Goal: Transaction & Acquisition: Purchase product/service

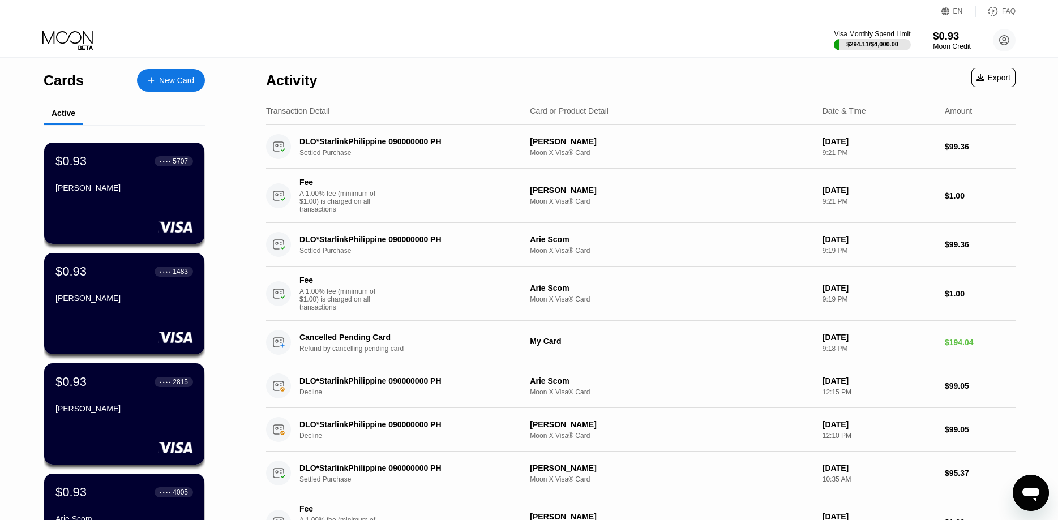
click at [952, 46] on div "Moon Credit" at bounding box center [952, 46] width 38 height 8
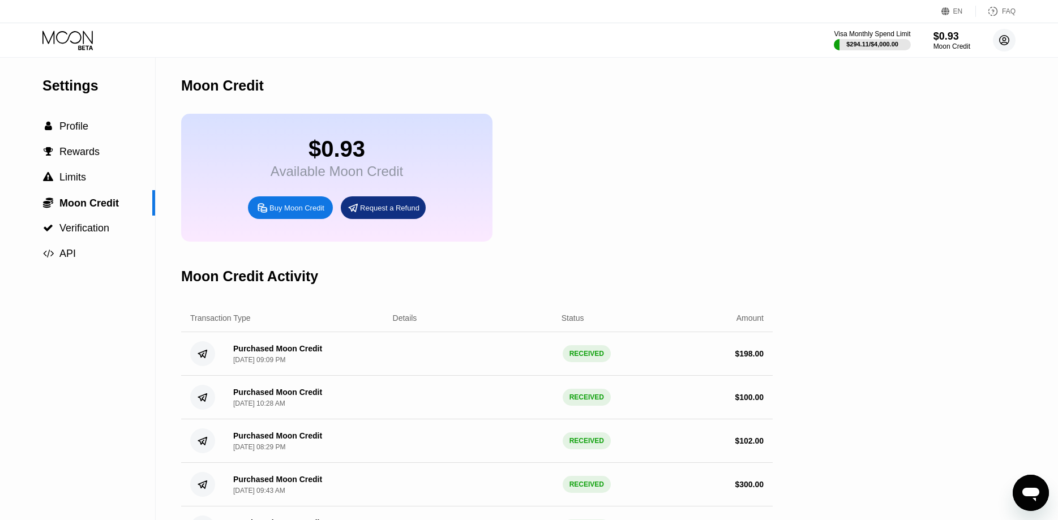
click at [1003, 43] on circle at bounding box center [1004, 40] width 23 height 23
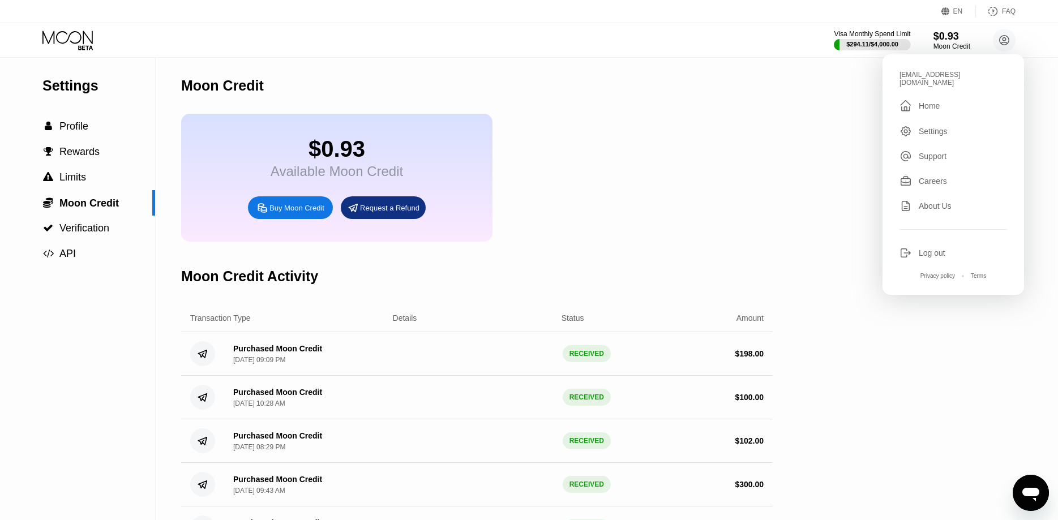
click at [78, 40] on icon at bounding box center [68, 41] width 53 height 20
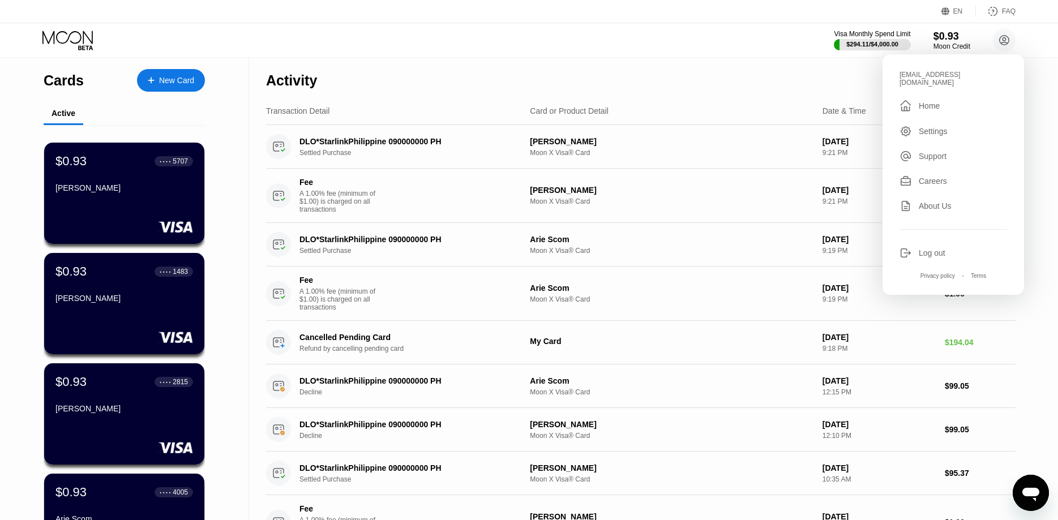
click at [15, 168] on div "Cards New Card Active $0.93 ● ● ● ● 5707 [PERSON_NAME] $0.93 ● ● ● ● 1483 [PERS…" at bounding box center [124, 520] width 249 height 924
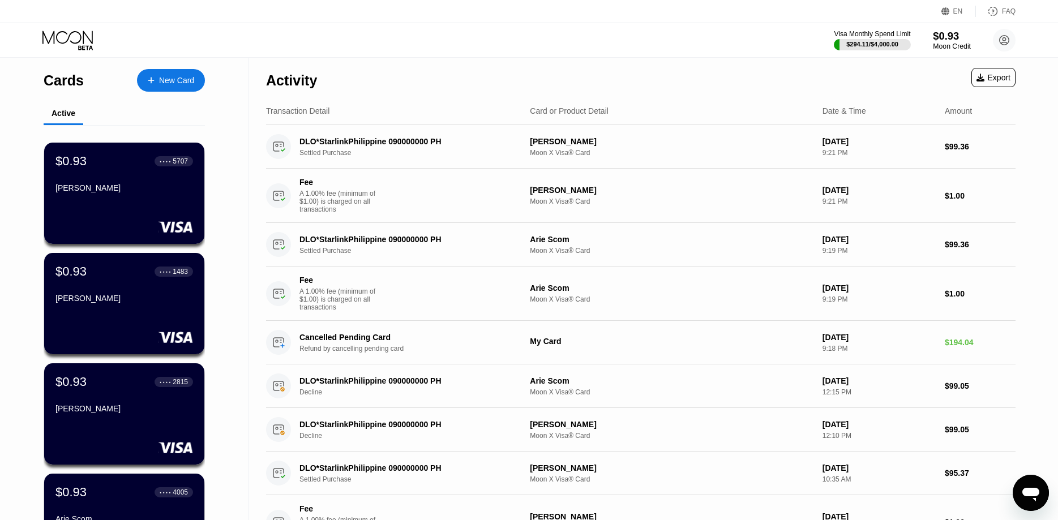
click at [947, 40] on div "$0.93" at bounding box center [952, 36] width 38 height 12
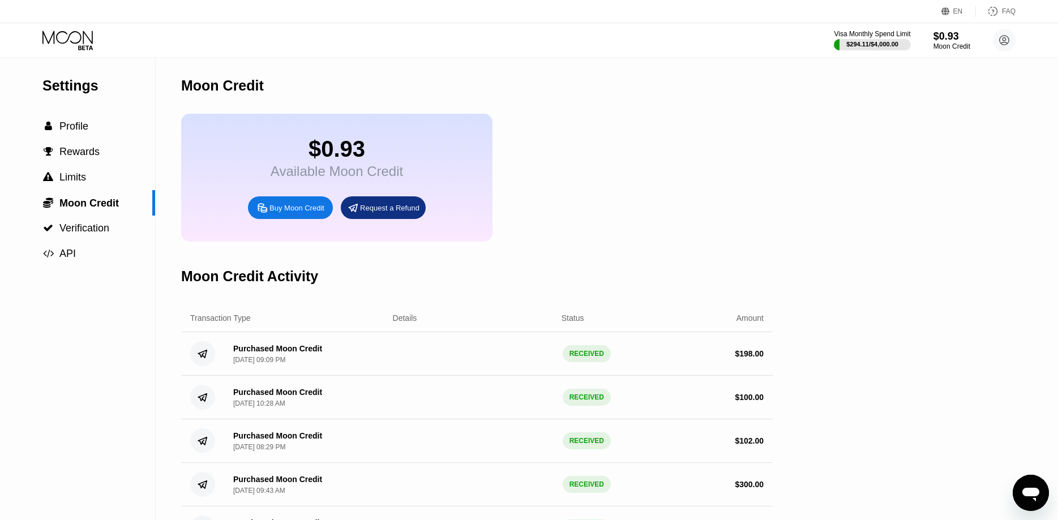
click at [84, 40] on icon at bounding box center [67, 37] width 50 height 13
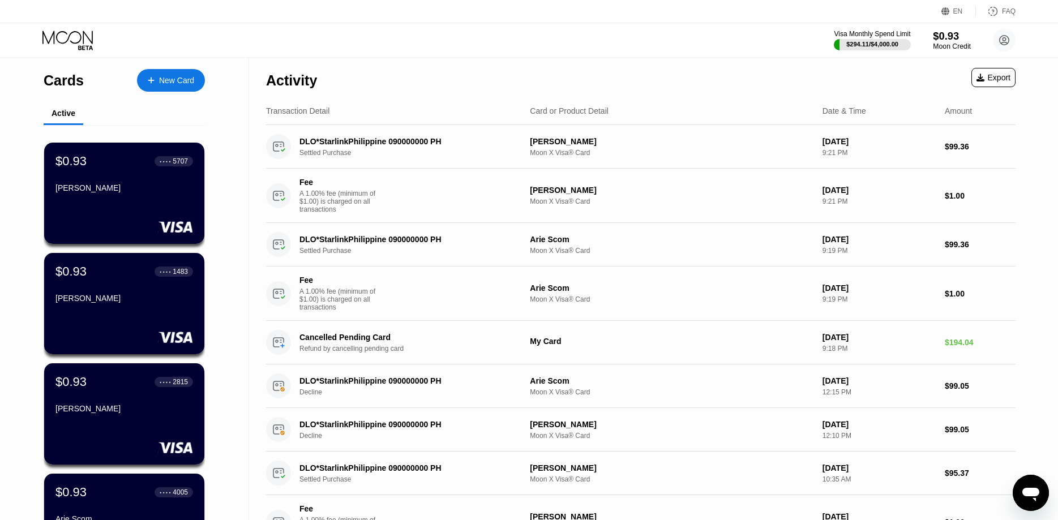
click at [946, 40] on div "$0.93" at bounding box center [952, 36] width 38 height 12
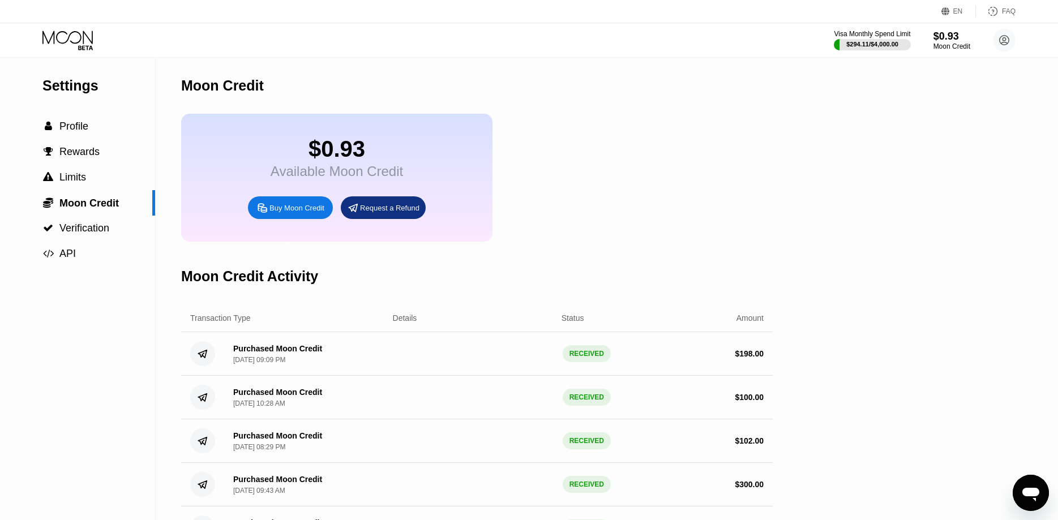
click at [283, 212] on div "Buy Moon Credit" at bounding box center [297, 208] width 55 height 10
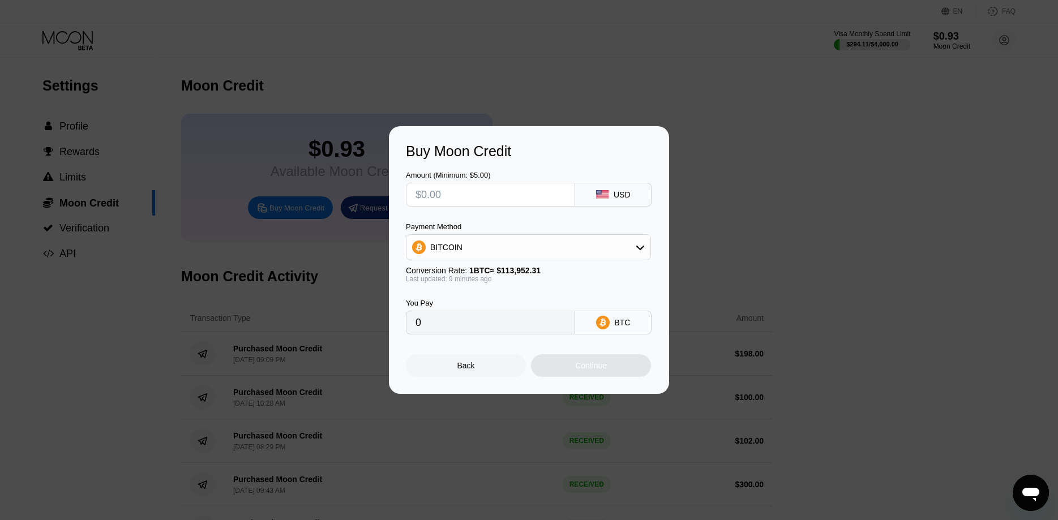
click at [458, 244] on div "BITCOIN" at bounding box center [446, 247] width 32 height 9
click at [447, 303] on span "USDT on TRON" at bounding box center [461, 303] width 57 height 9
type input "0.00"
click at [437, 198] on input "text" at bounding box center [491, 194] width 150 height 23
type input "$10"
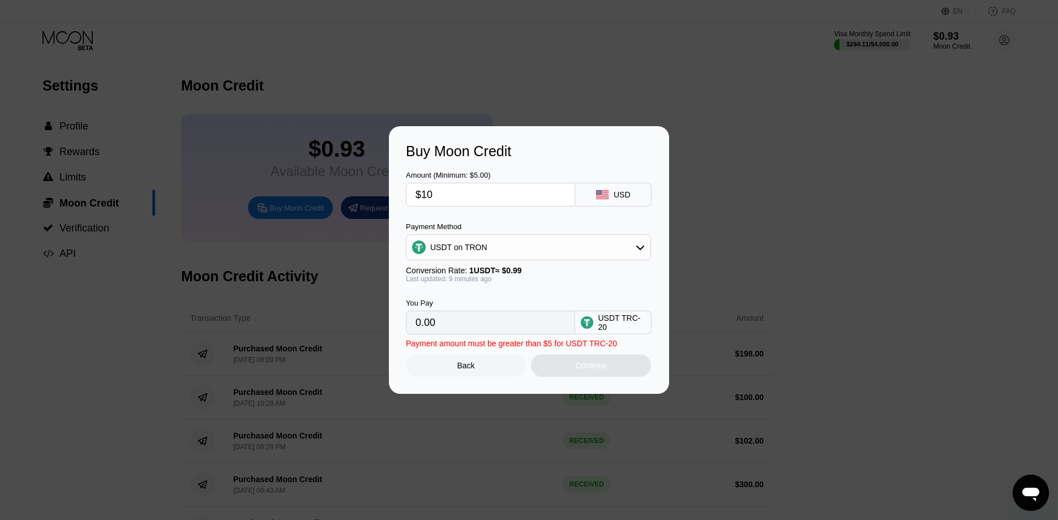
type input "10.10"
type input "$101"
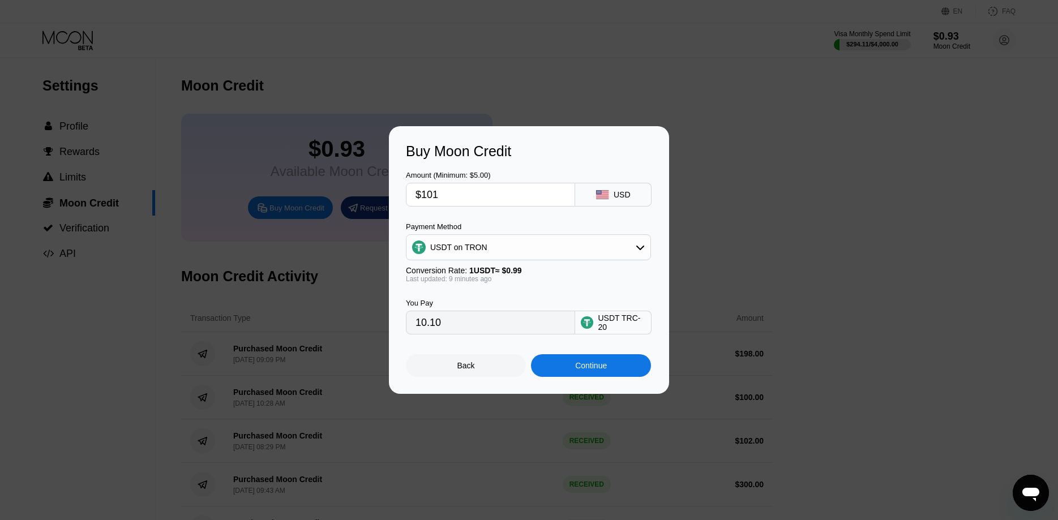
type input "102.02"
type input "$101"
click at [566, 370] on div "Continue" at bounding box center [591, 365] width 120 height 23
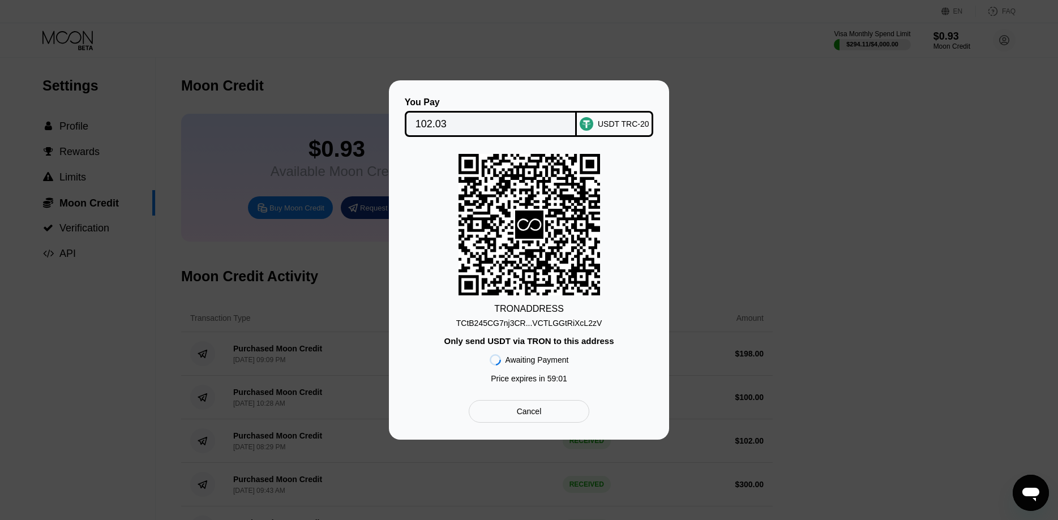
click at [555, 323] on div "TCtB245CG7nj3CR...VCTLGGtRiXcL2zV" at bounding box center [529, 323] width 146 height 9
click at [525, 325] on div "TCtB245CG7nj3CR...VCTLGGtRiXcL2zV" at bounding box center [529, 323] width 146 height 9
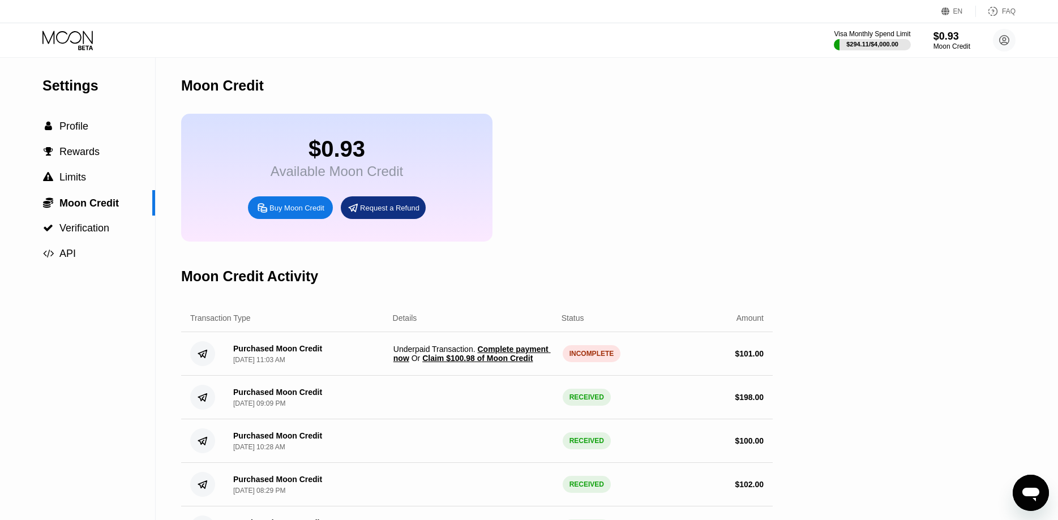
click at [464, 363] on span "Claim $100.98 of Moon Credit" at bounding box center [477, 358] width 110 height 9
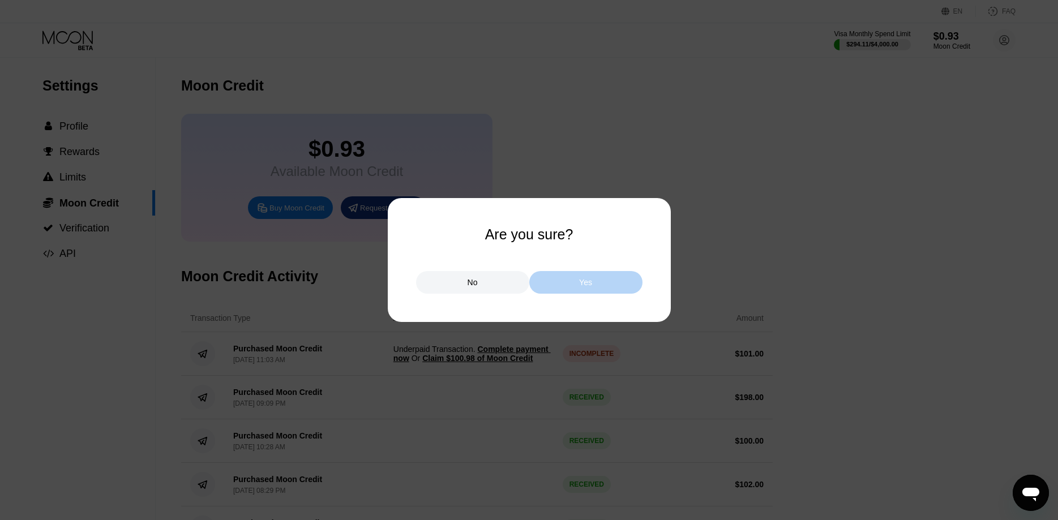
click at [551, 293] on div "Yes" at bounding box center [585, 282] width 113 height 23
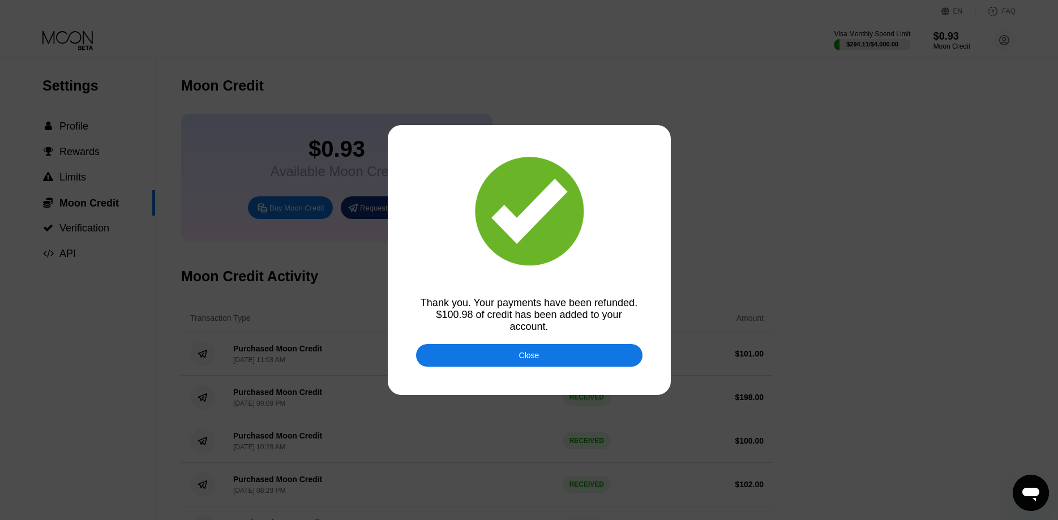
click at [523, 351] on div "Close" at bounding box center [529, 355] width 20 height 9
